Goal: Information Seeking & Learning: Find specific fact

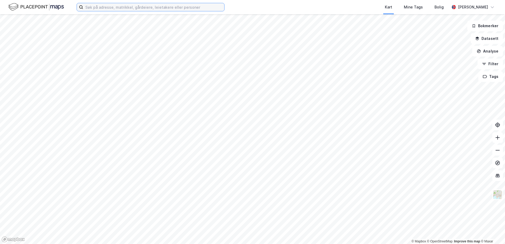
click at [95, 8] on input at bounding box center [153, 7] width 141 height 8
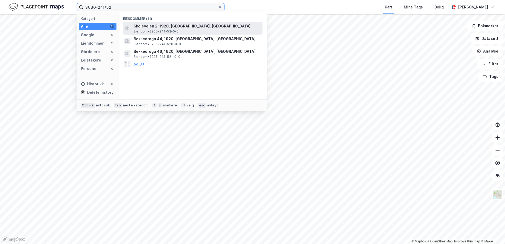
type input "3030-241/52"
click at [171, 26] on span "Skoleveien 2, 1920, [GEOGRAPHIC_DATA], [GEOGRAPHIC_DATA]" at bounding box center [197, 26] width 127 height 6
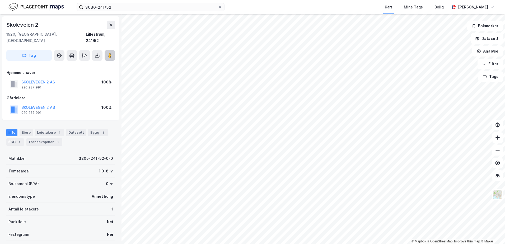
click at [107, 50] on button at bounding box center [110, 55] width 11 height 11
